Goal: Information Seeking & Learning: Learn about a topic

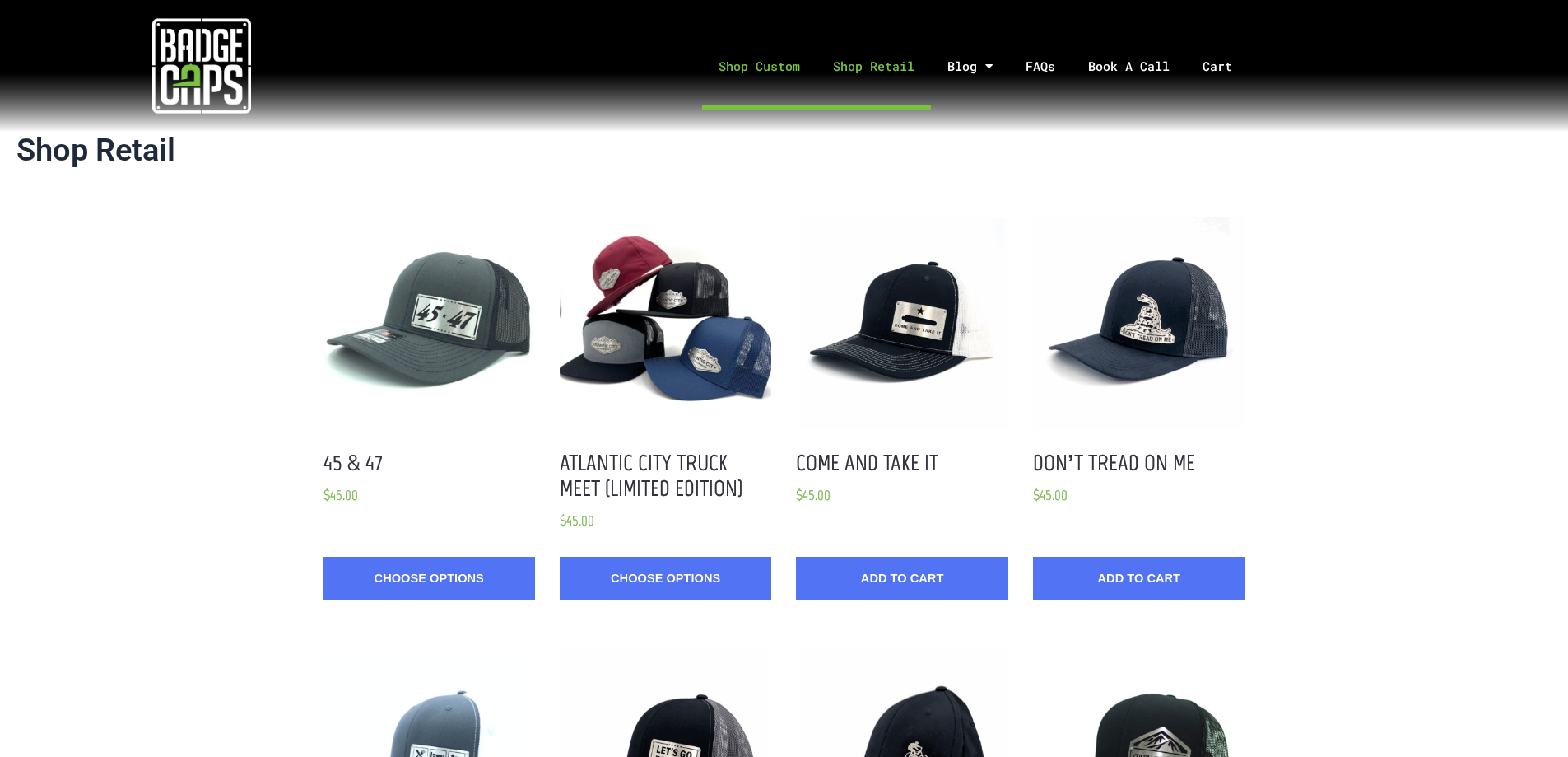
click at [788, 72] on link "Shop Custom" at bounding box center [760, 66] width 115 height 87
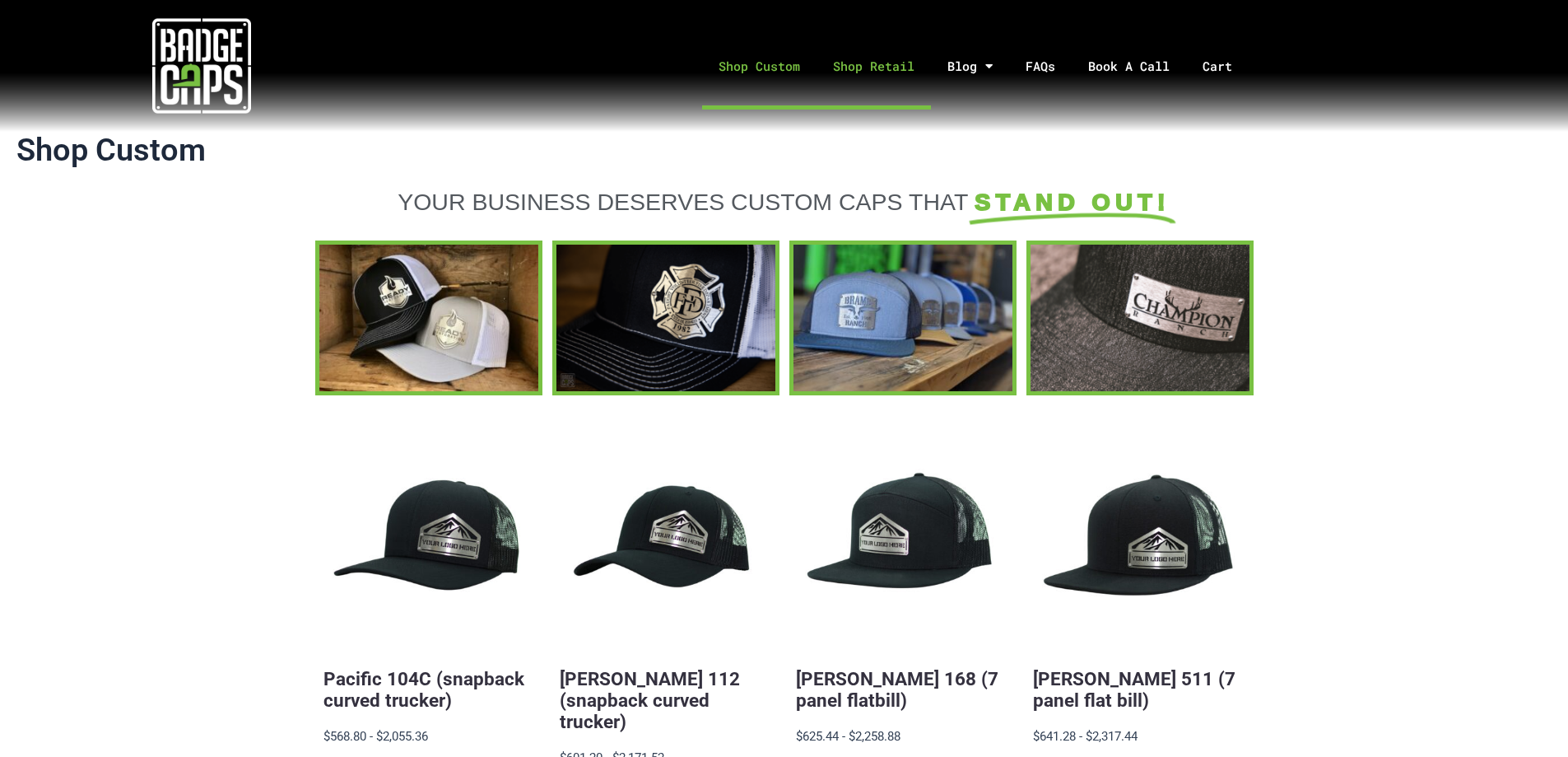
click at [899, 81] on link "Shop Retail" at bounding box center [874, 66] width 115 height 87
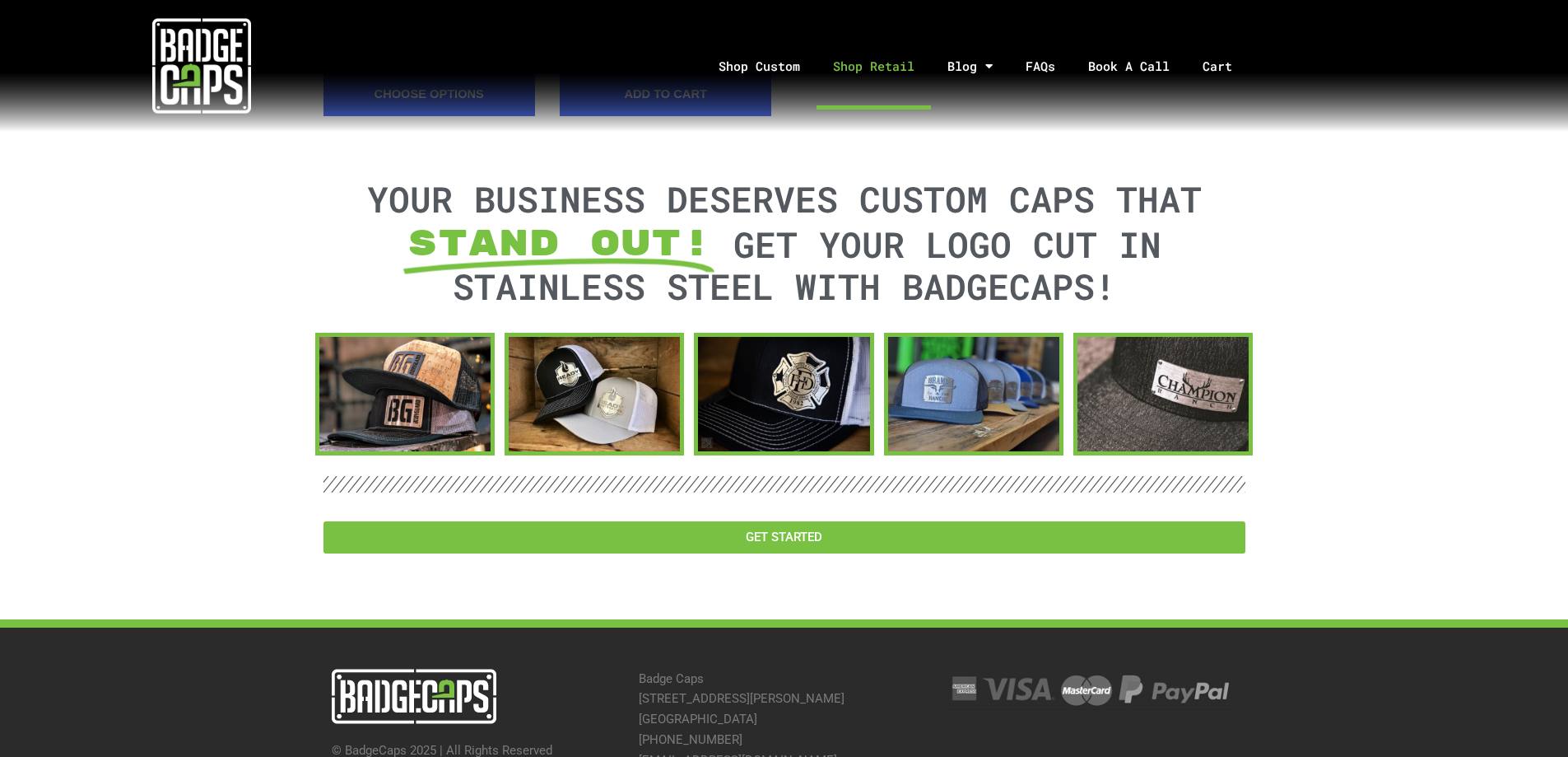
scroll to position [2327, 0]
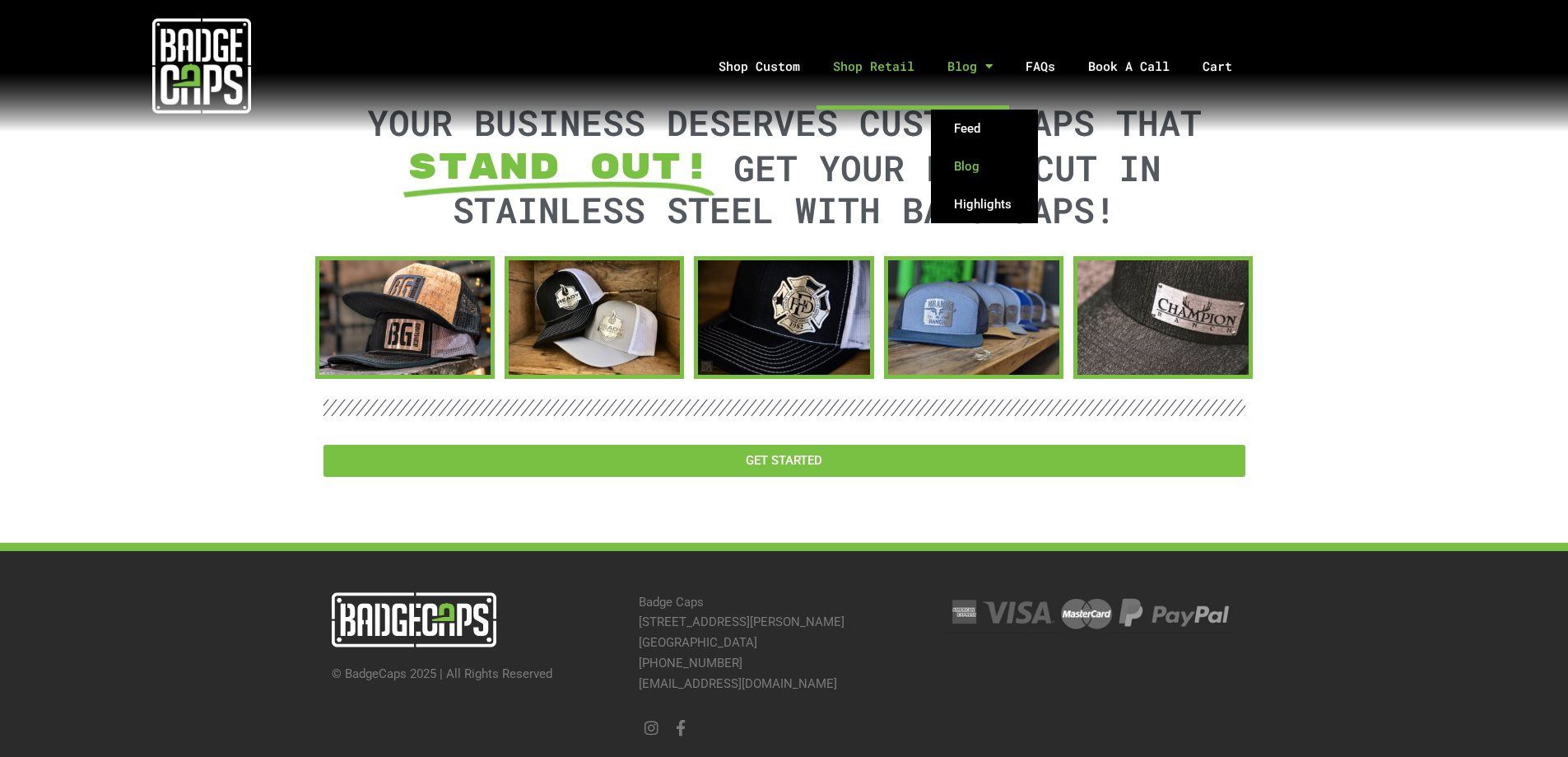
click at [976, 156] on link "Blog" at bounding box center [984, 167] width 107 height 38
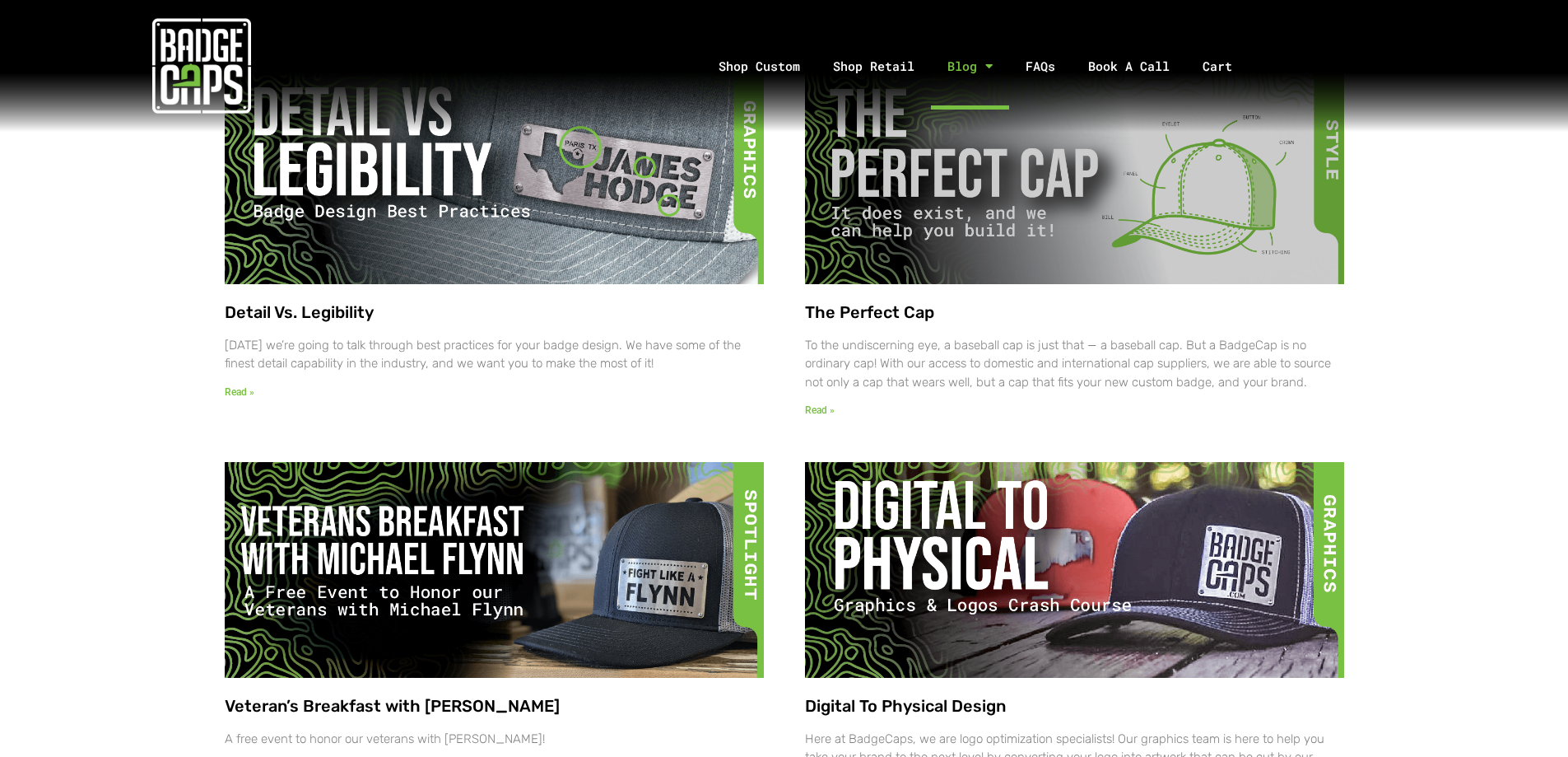
scroll to position [1710, 0]
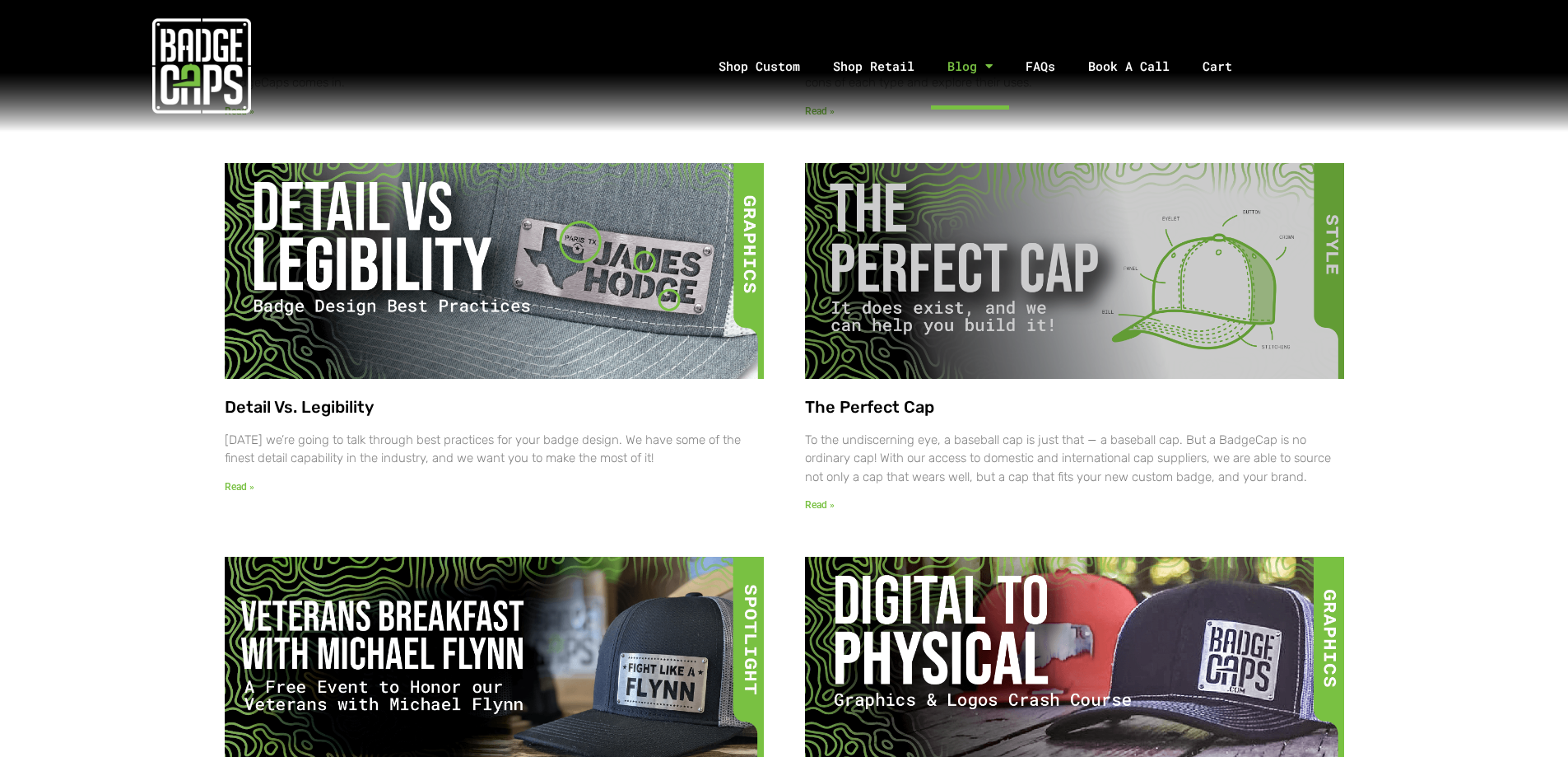
click at [1001, 287] on img at bounding box center [1073, 270] width 550 height 218
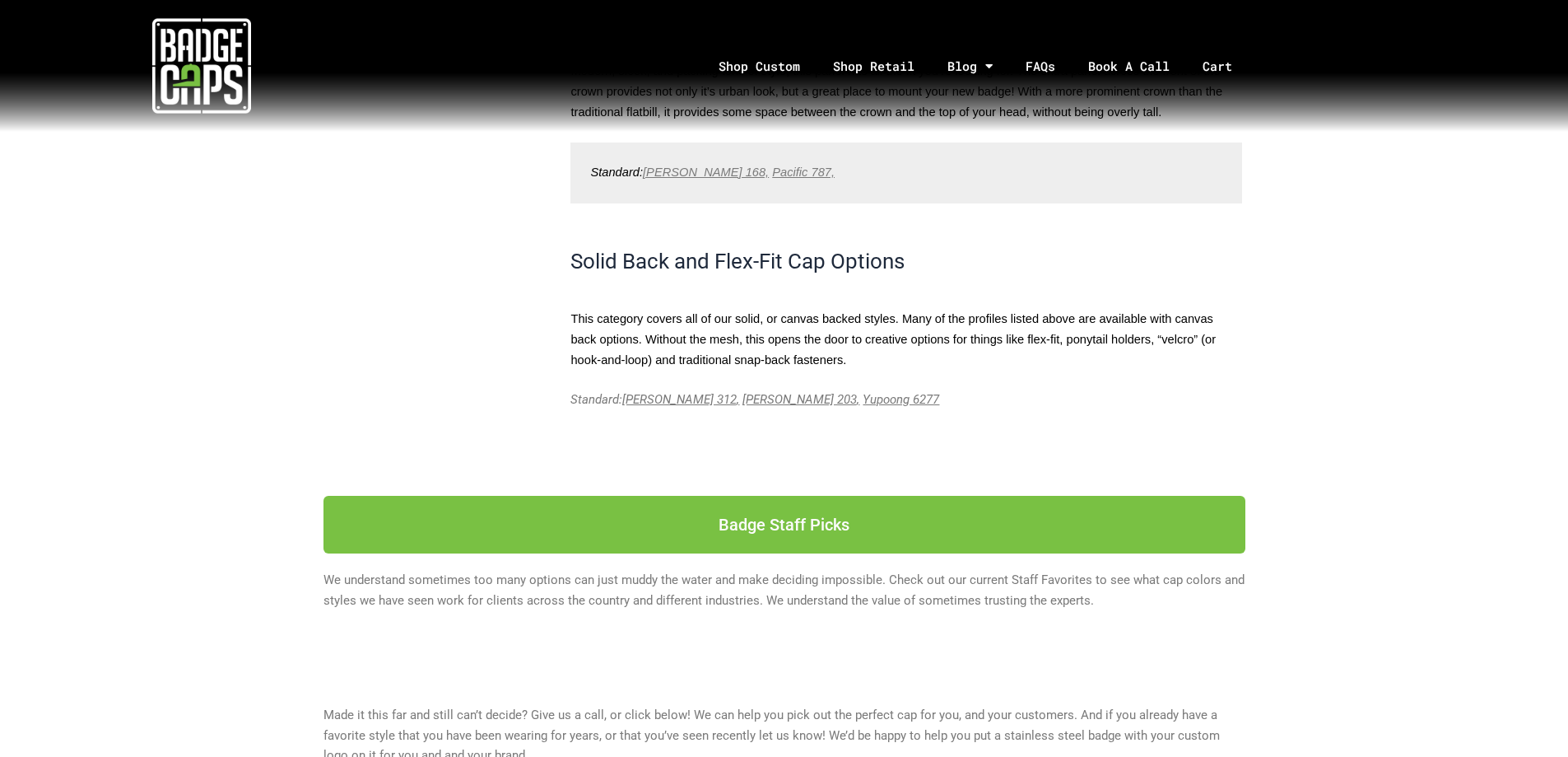
scroll to position [2471, 0]
